Goal: Task Accomplishment & Management: Complete application form

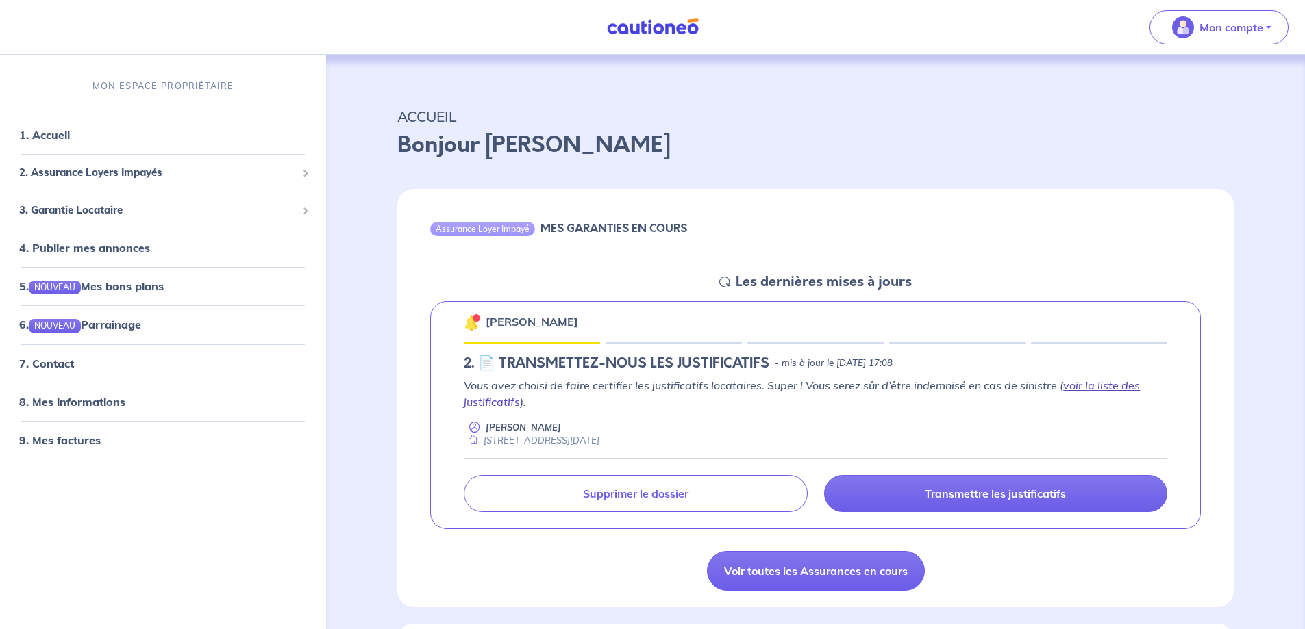
click at [498, 403] on link "voir la liste des justificatifs" at bounding box center [802, 394] width 676 height 30
click at [1228, 26] on p "Mon compte" at bounding box center [1231, 27] width 64 height 16
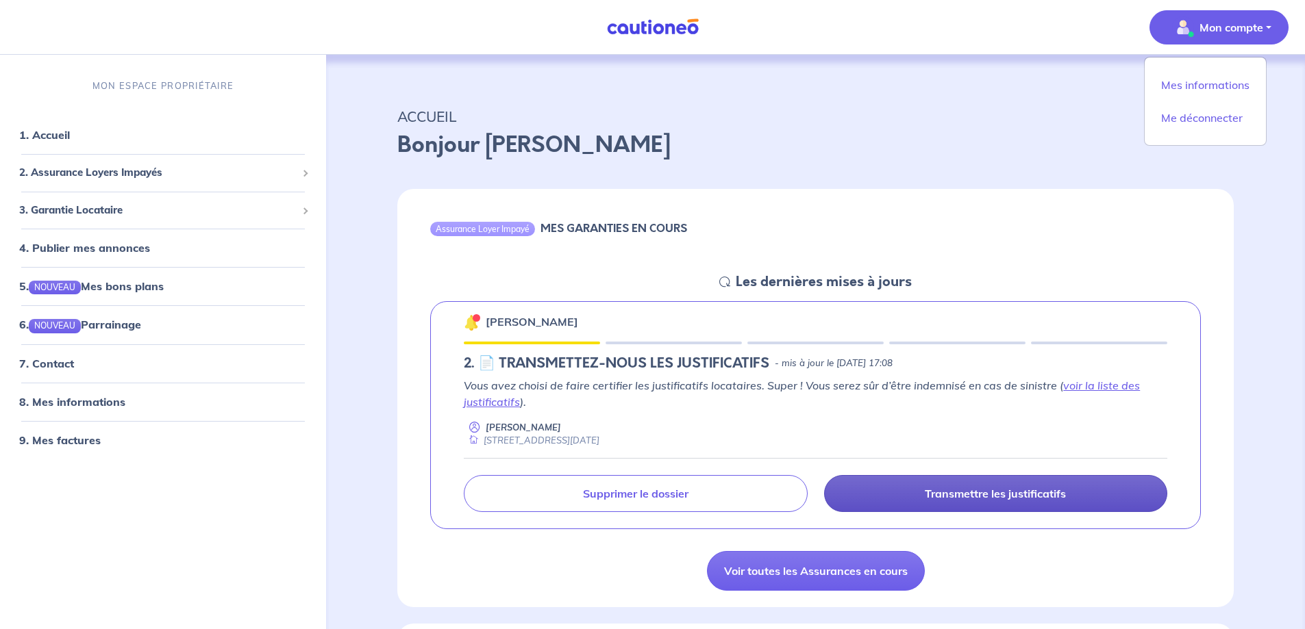
click at [1033, 493] on p "Transmettre les justificatifs" at bounding box center [994, 494] width 141 height 14
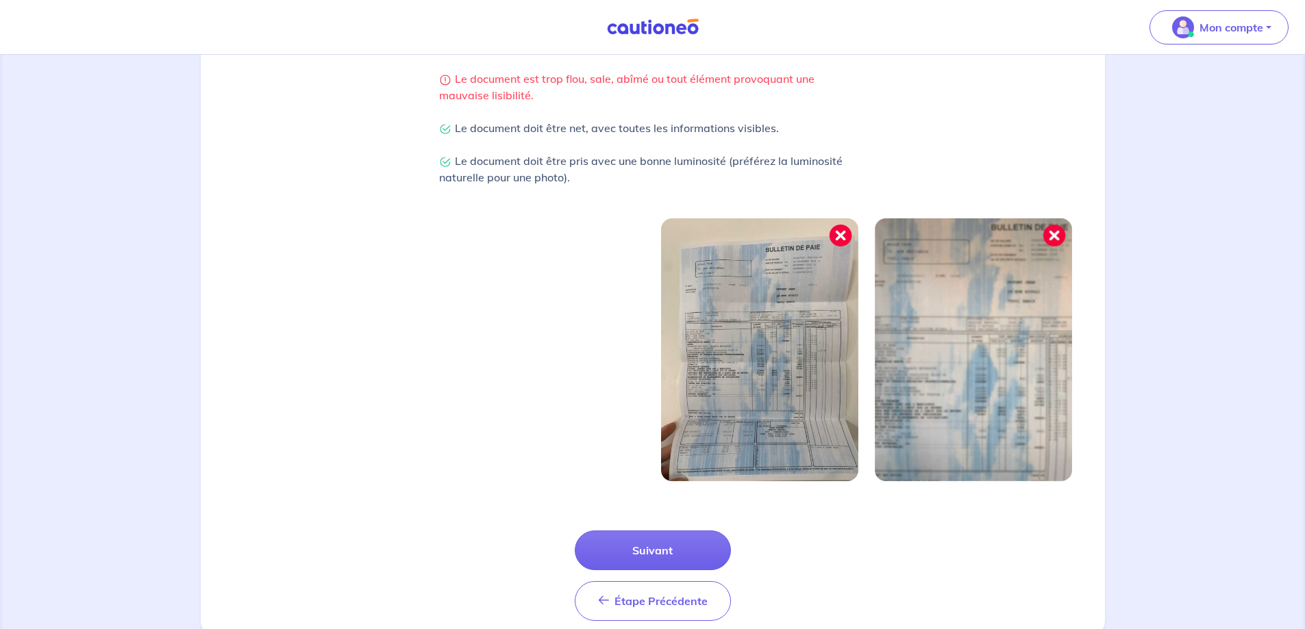
scroll to position [351, 0]
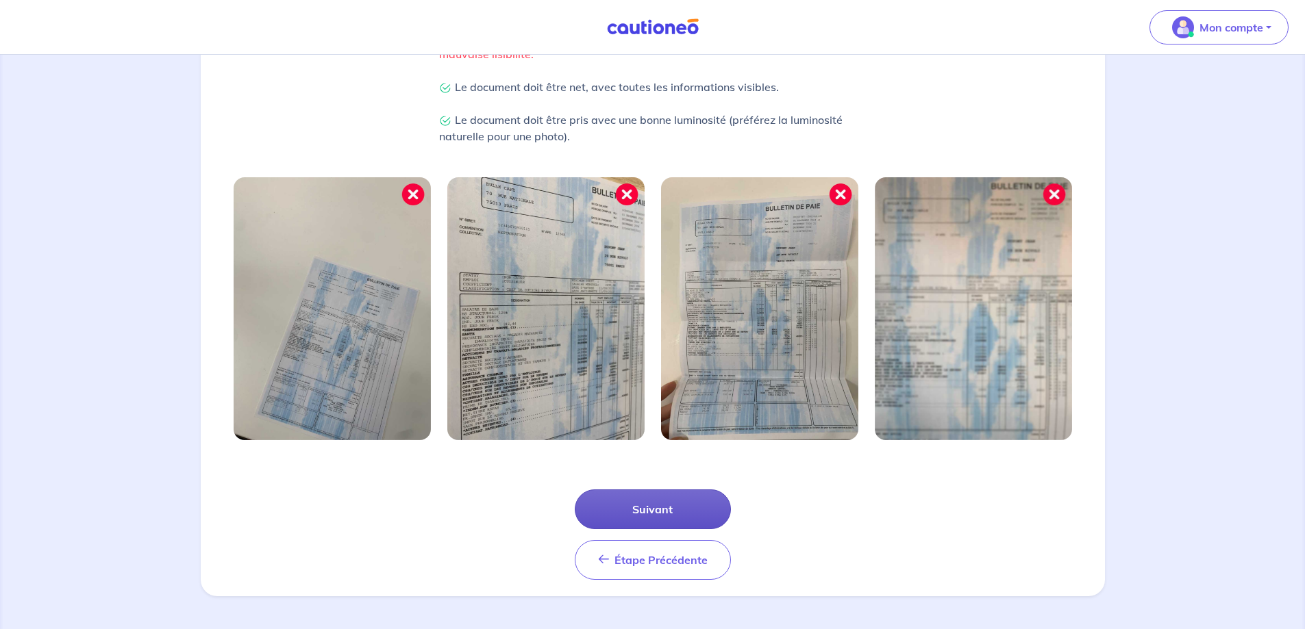
click at [664, 503] on button "Suivant" at bounding box center [653, 510] width 156 height 40
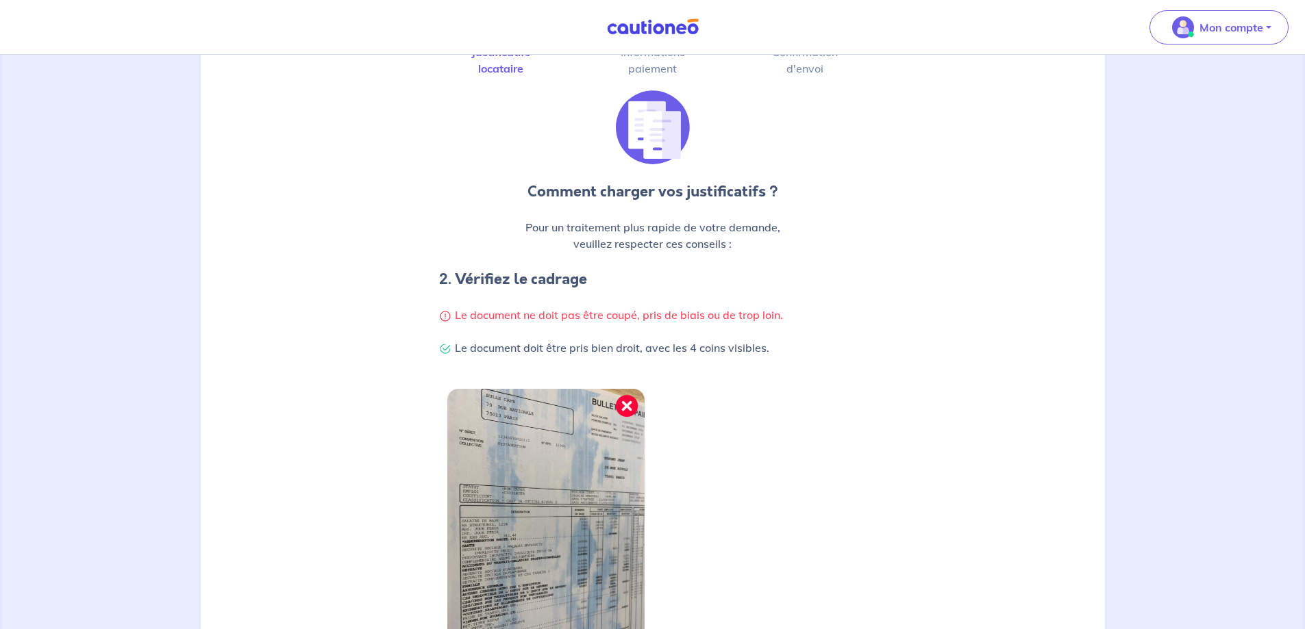
scroll to position [286, 0]
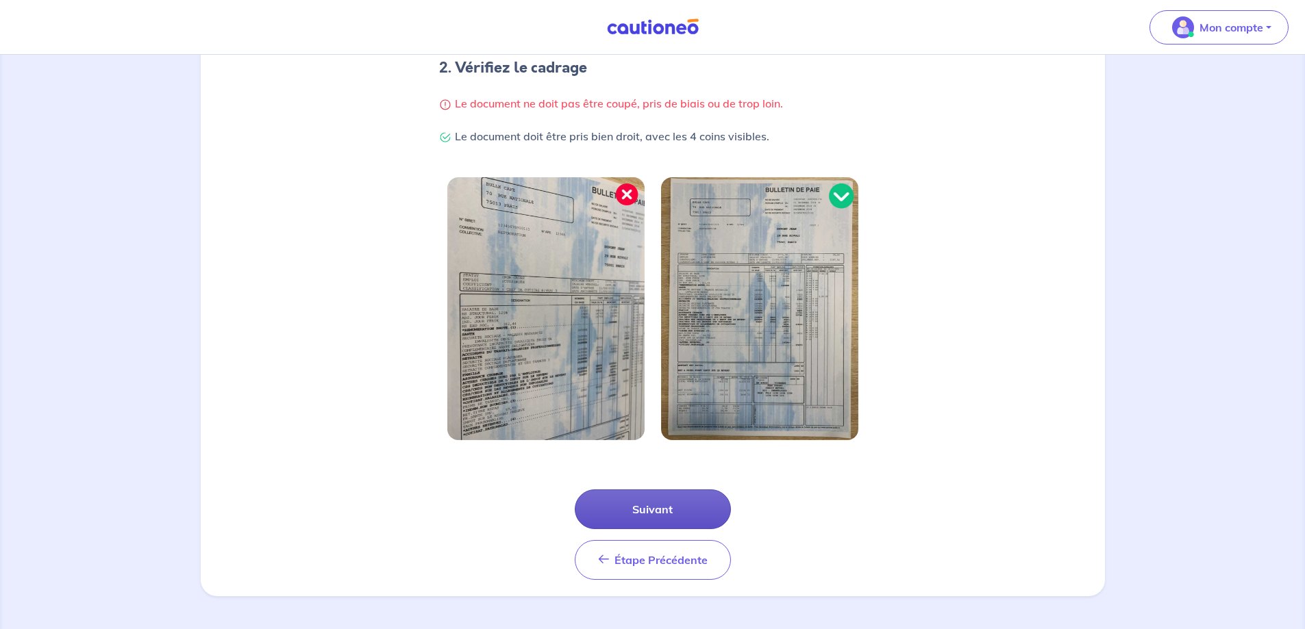
click at [683, 518] on button "Suivant" at bounding box center [653, 510] width 156 height 40
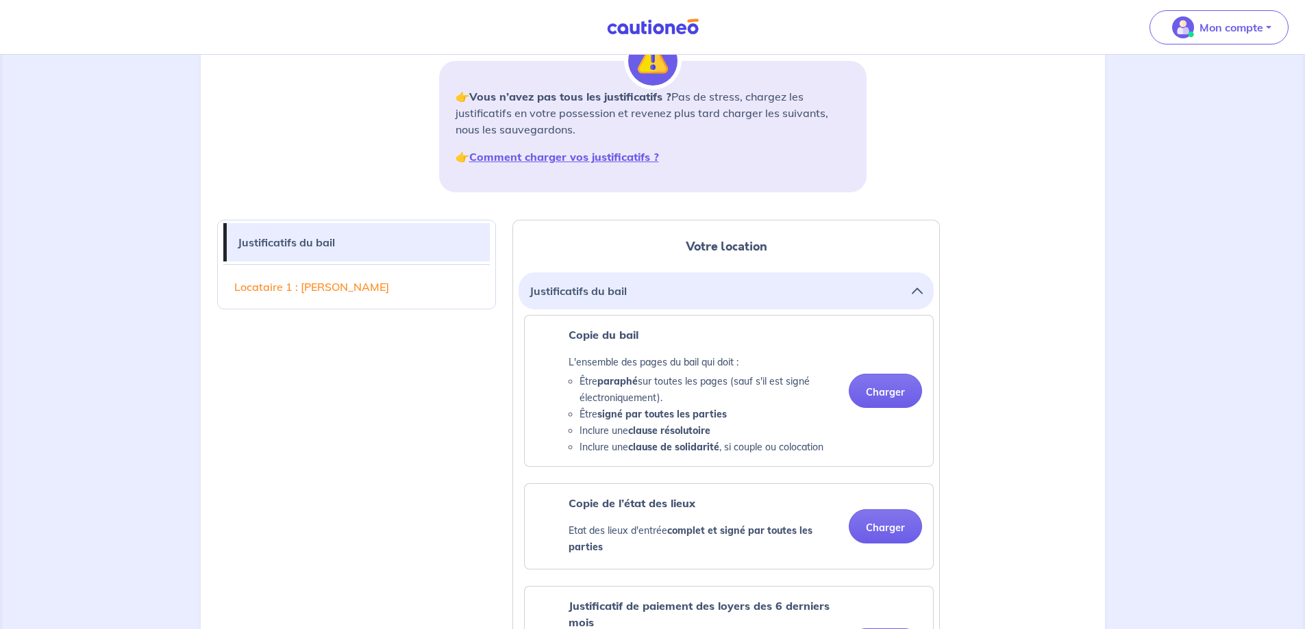
scroll to position [190, 0]
click at [878, 388] on button "Charger" at bounding box center [884, 392] width 73 height 34
